Goal: Task Accomplishment & Management: Use online tool/utility

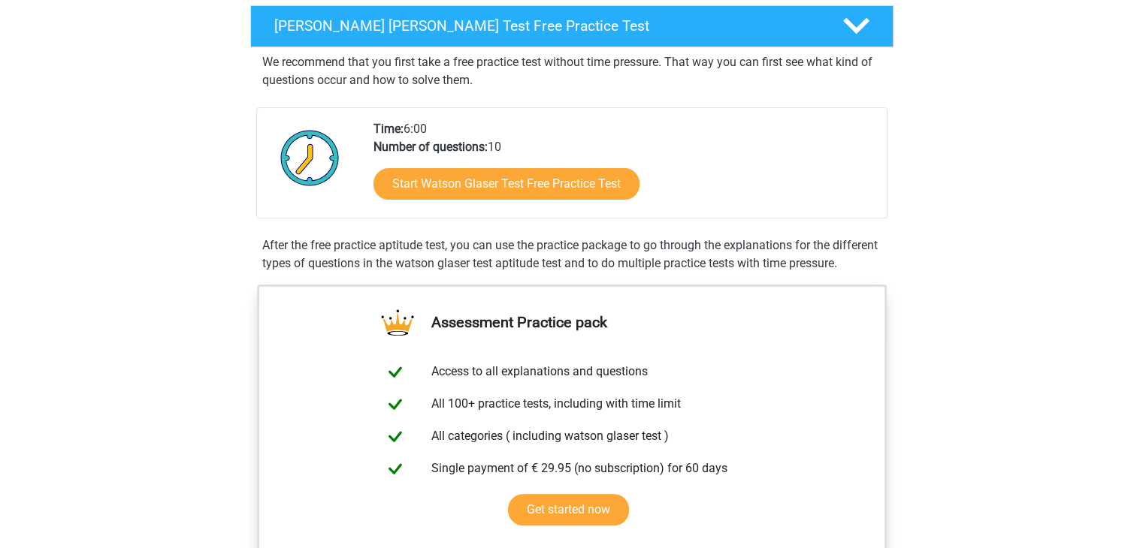
scroll to position [307, 0]
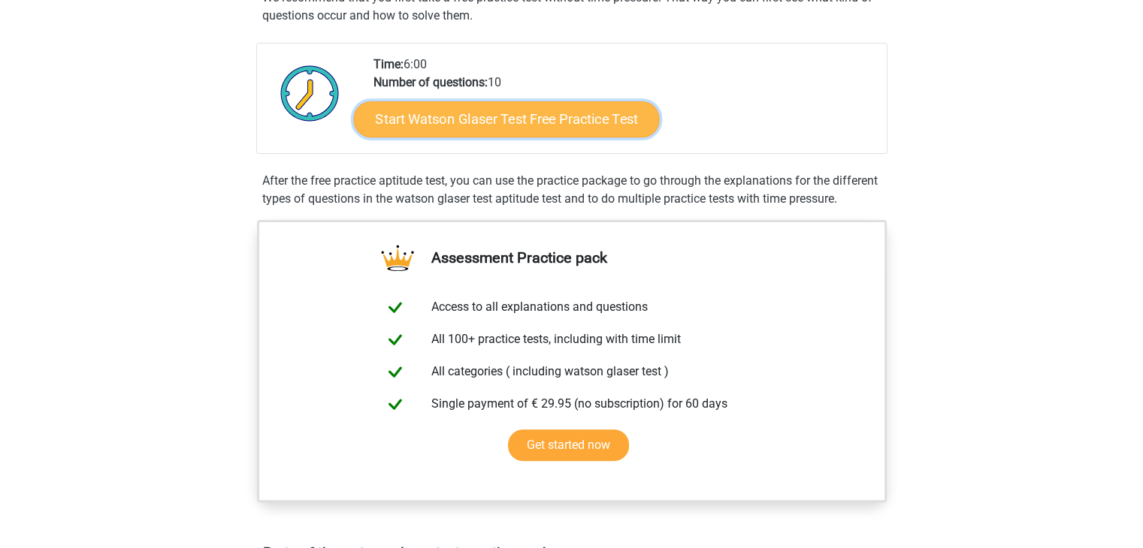
click at [463, 127] on link "Start Watson Glaser Test Free Practice Test" at bounding box center [506, 119] width 306 height 36
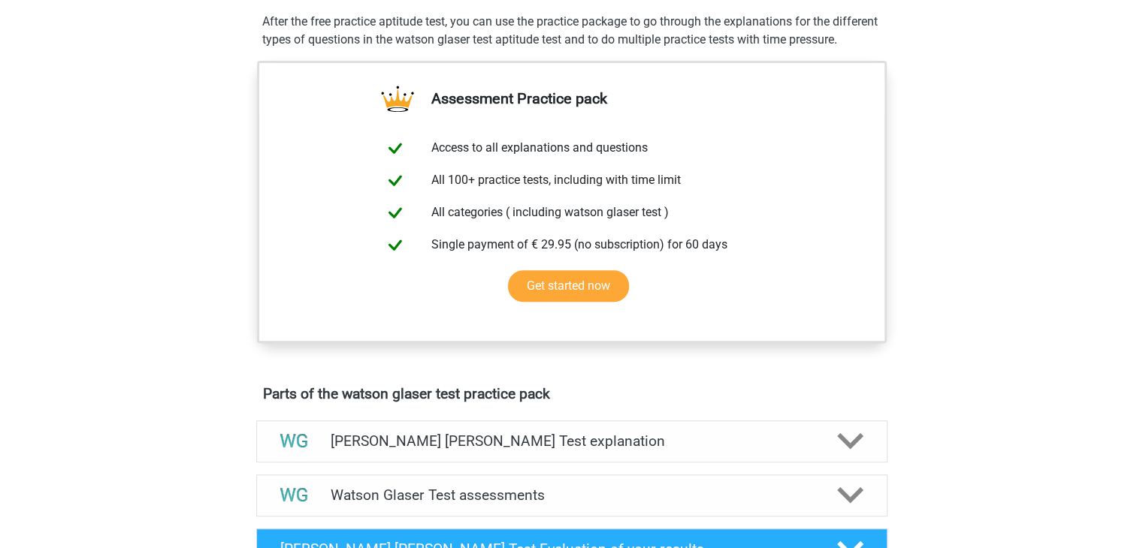
scroll to position [467, 0]
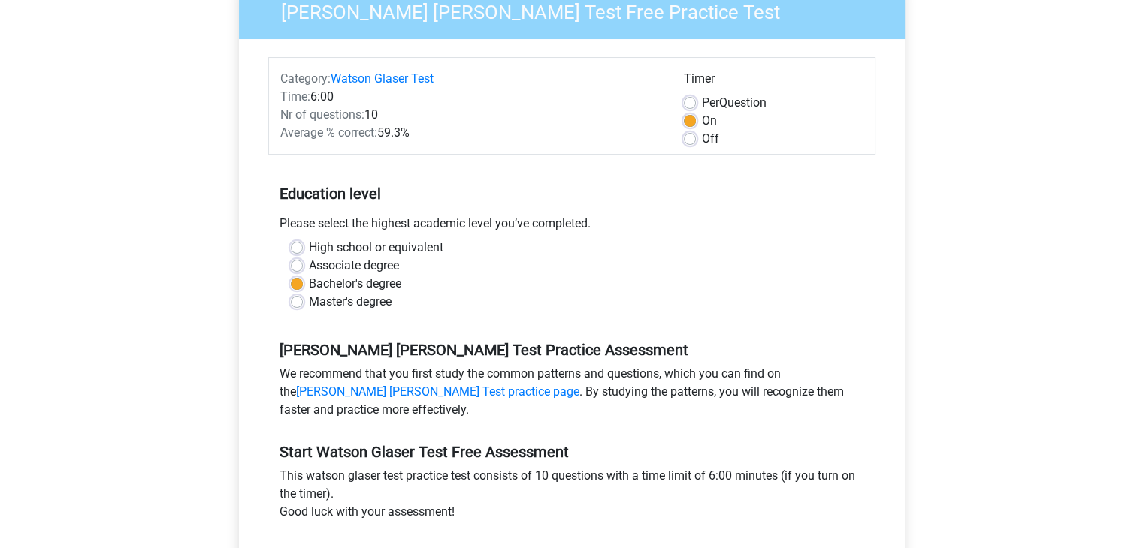
scroll to position [367, 0]
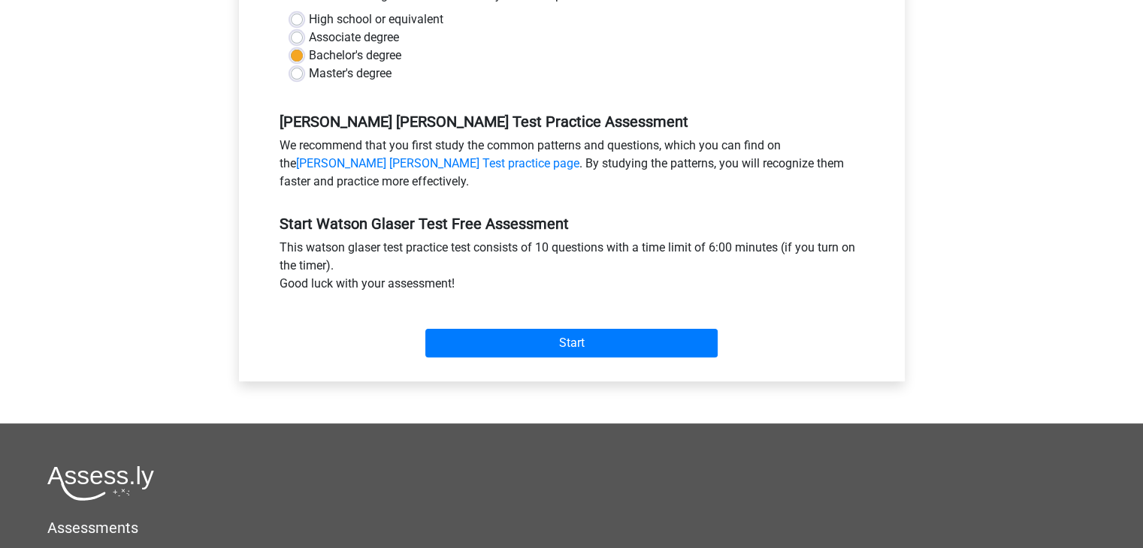
click at [528, 359] on div "Start" at bounding box center [571, 331] width 607 height 65
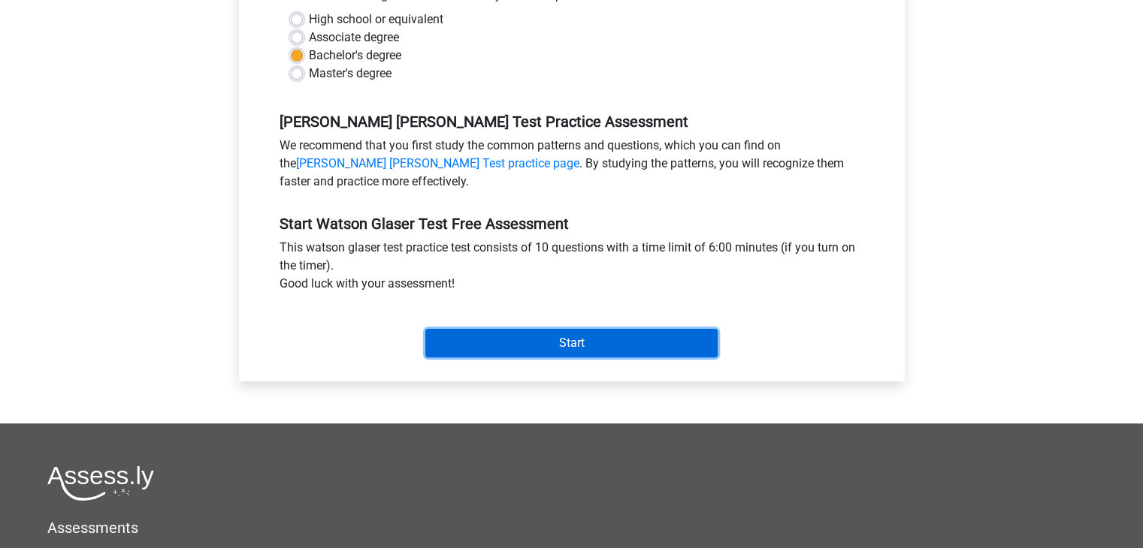
click at [526, 343] on input "Start" at bounding box center [571, 343] width 292 height 29
